Goal: Task Accomplishment & Management: Manage account settings

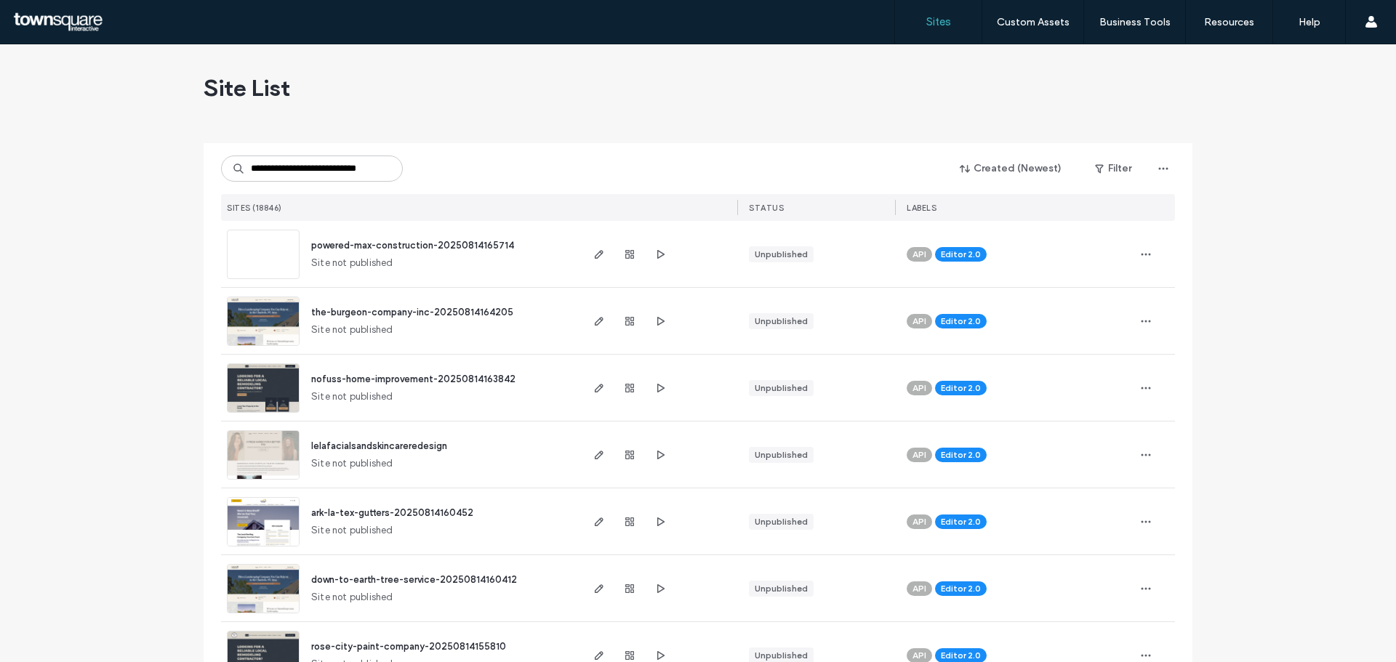
scroll to position [0, 19]
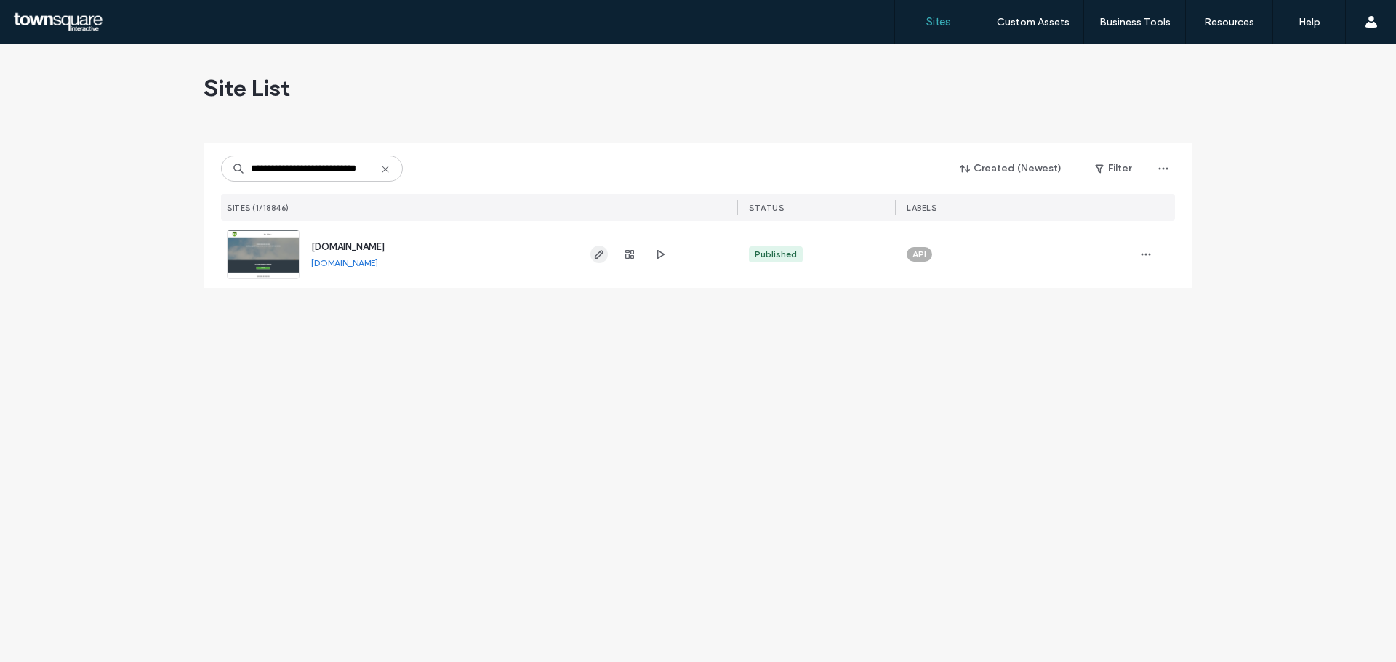
type input "**********"
click at [600, 256] on icon "button" at bounding box center [599, 255] width 12 height 12
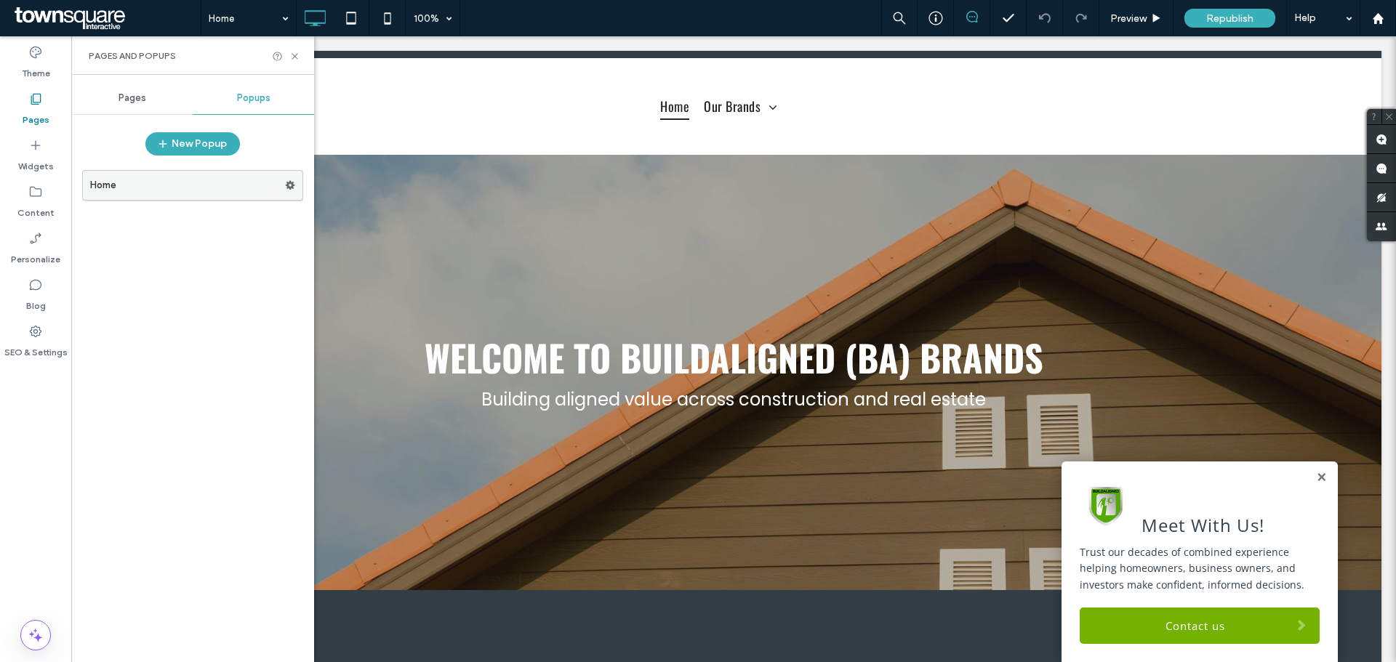
click at [174, 187] on label "Home" at bounding box center [187, 185] width 195 height 29
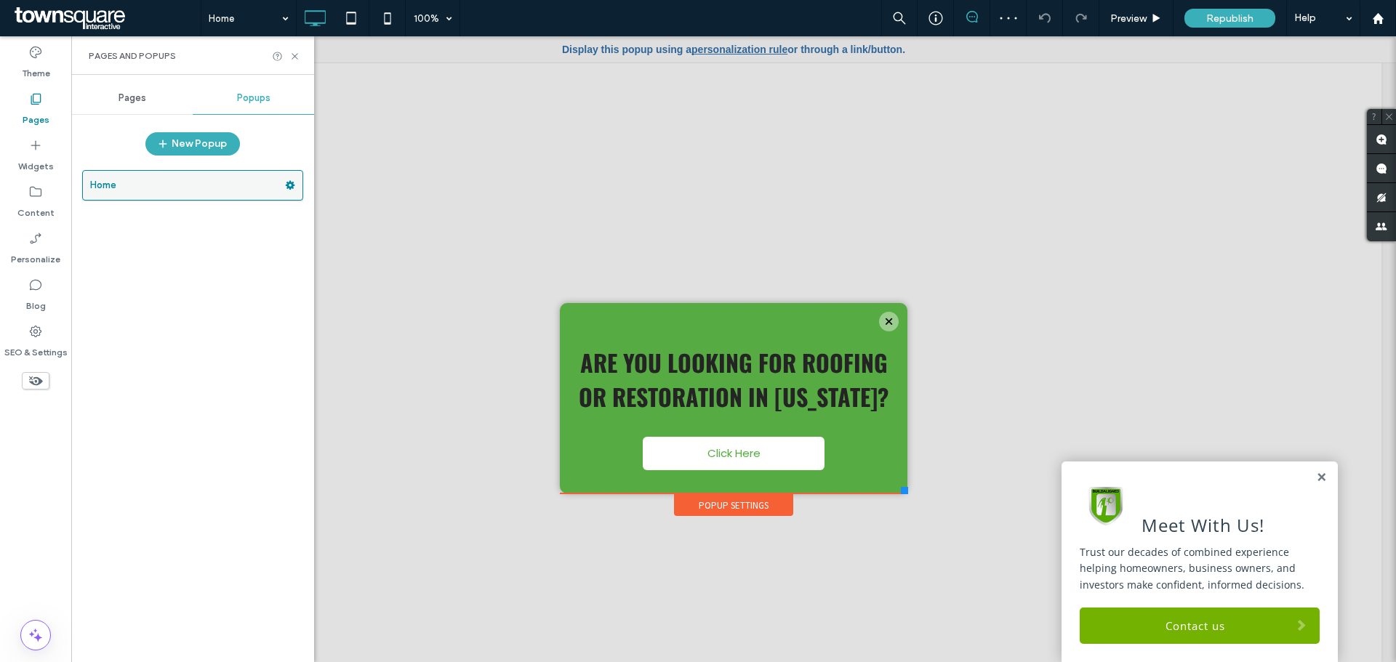
click at [294, 187] on icon at bounding box center [290, 185] width 10 height 10
click at [352, 243] on span "Delete" at bounding box center [354, 242] width 32 height 12
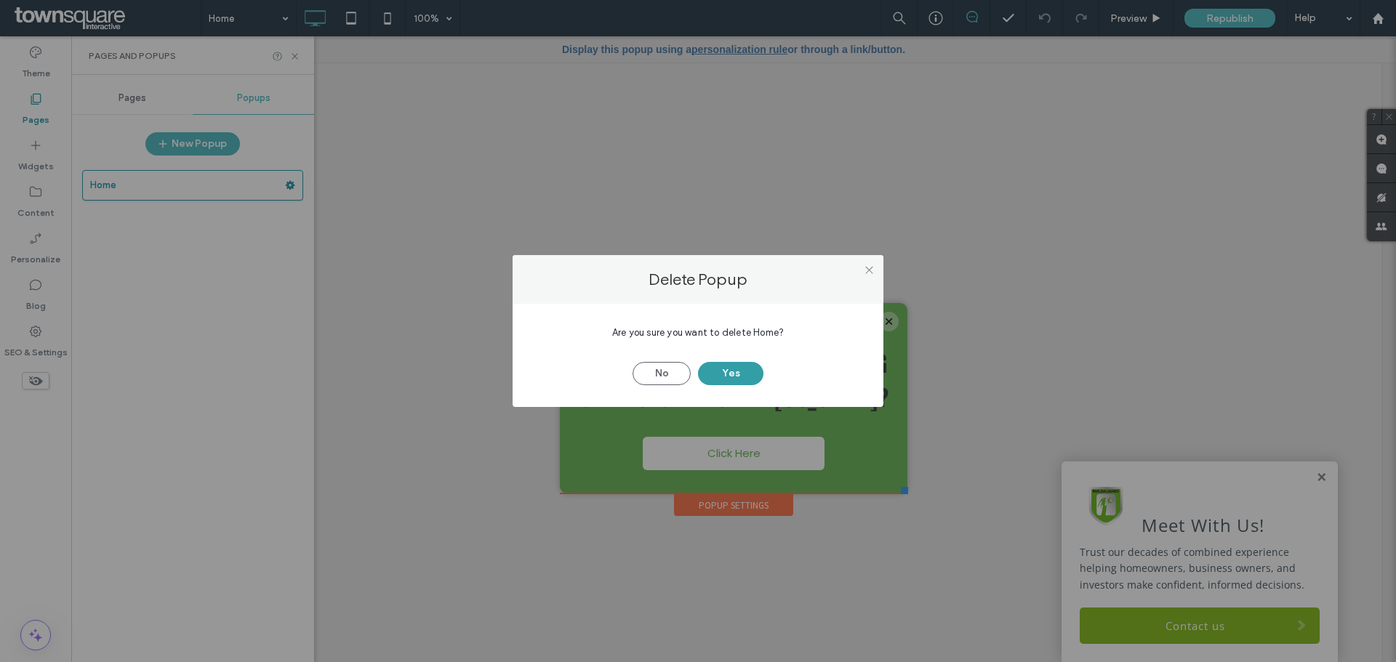
click at [747, 377] on button "Yes" at bounding box center [730, 373] width 65 height 23
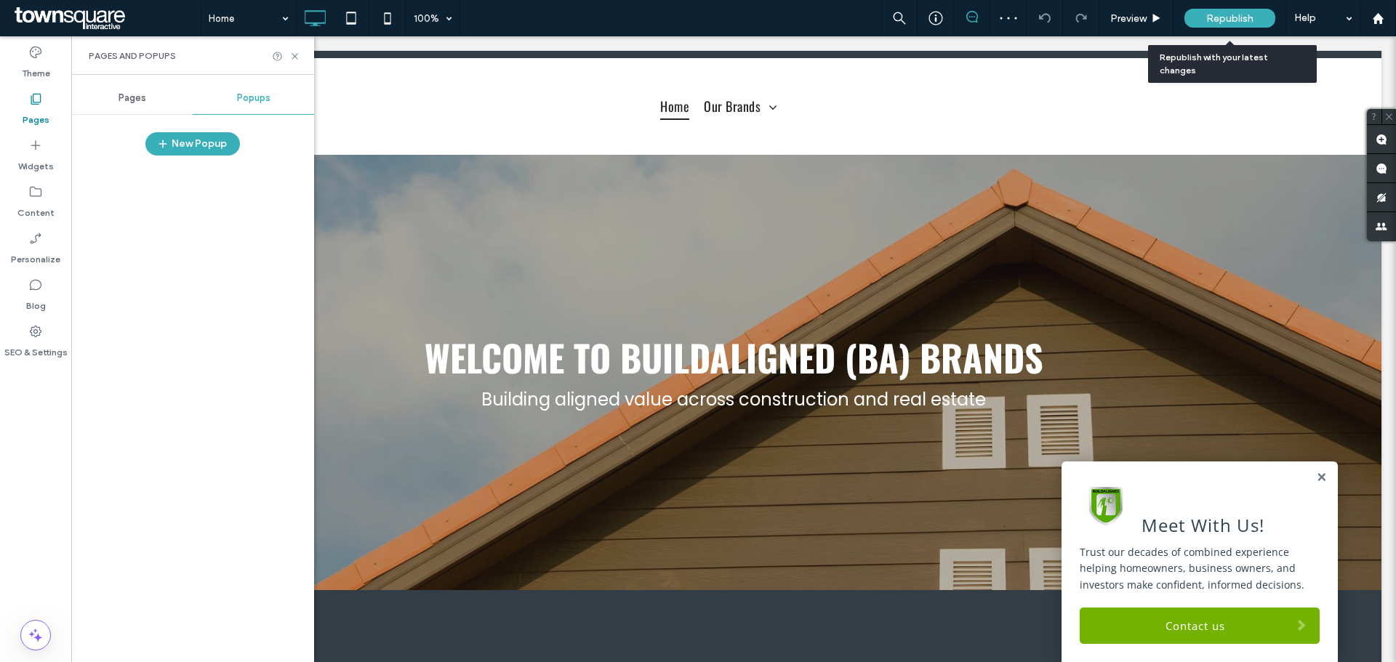
click at [1241, 16] on span "Republish" at bounding box center [1229, 18] width 47 height 12
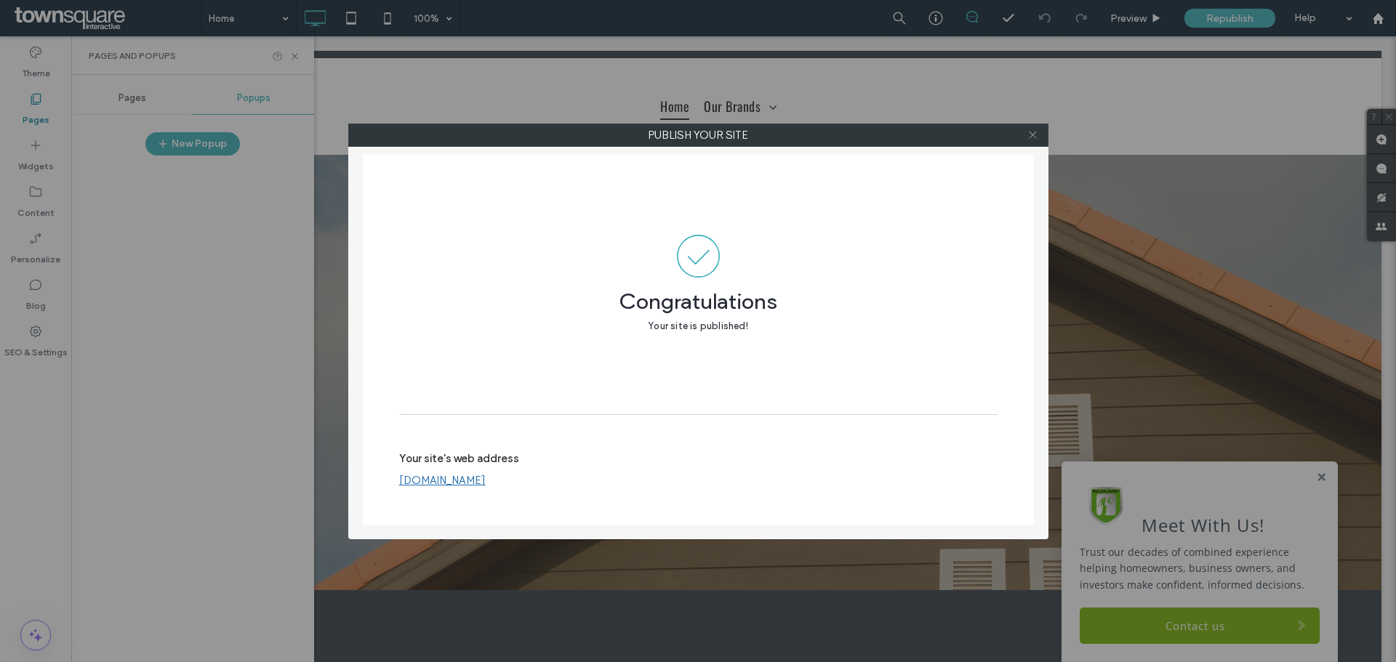
click at [1031, 134] on use at bounding box center [1032, 135] width 7 height 7
